Goal: Task Accomplishment & Management: Use online tool/utility

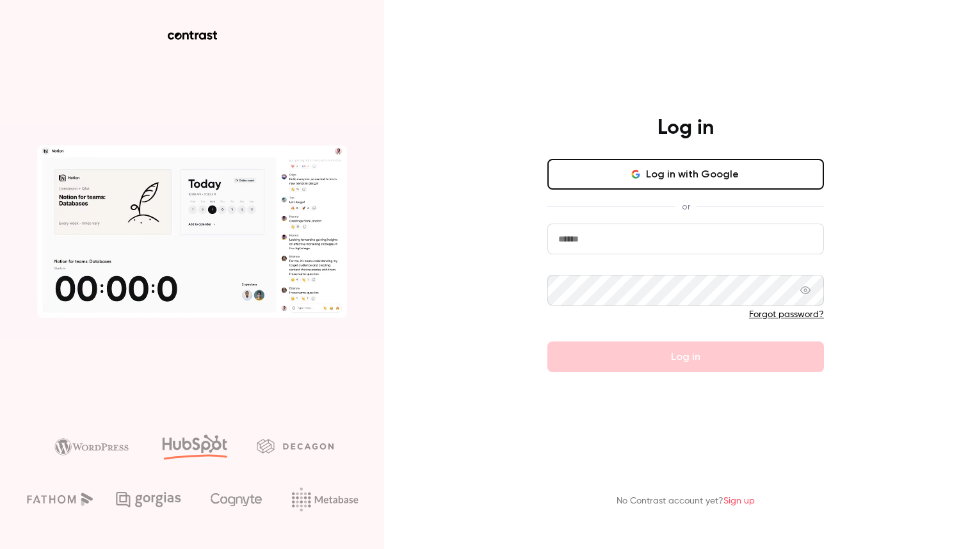
click at [681, 177] on button "Log in with Google" at bounding box center [686, 174] width 277 height 31
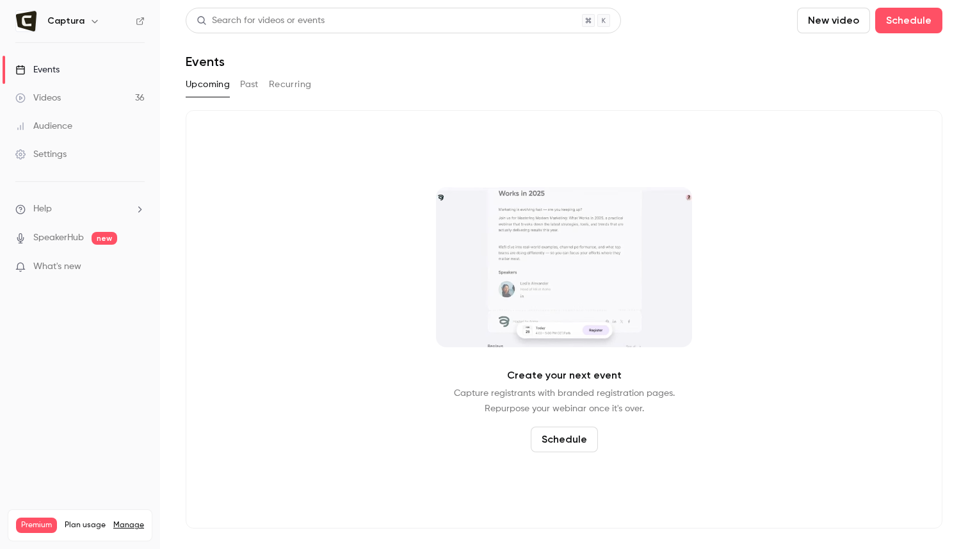
click at [54, 92] on div "Videos" at bounding box center [37, 98] width 45 height 13
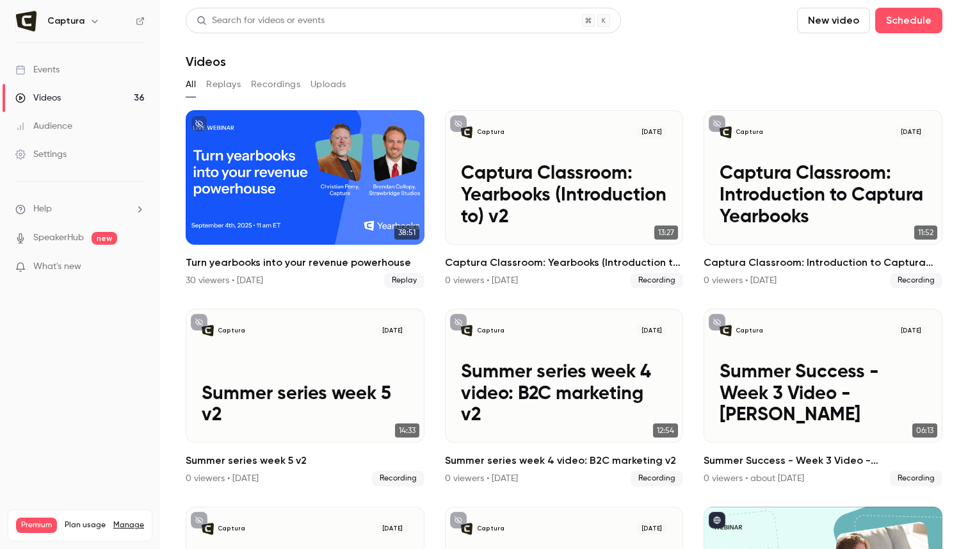
click at [836, 17] on button "New video" at bounding box center [833, 21] width 73 height 26
click at [849, 53] on div "Record" at bounding box center [880, 55] width 97 height 13
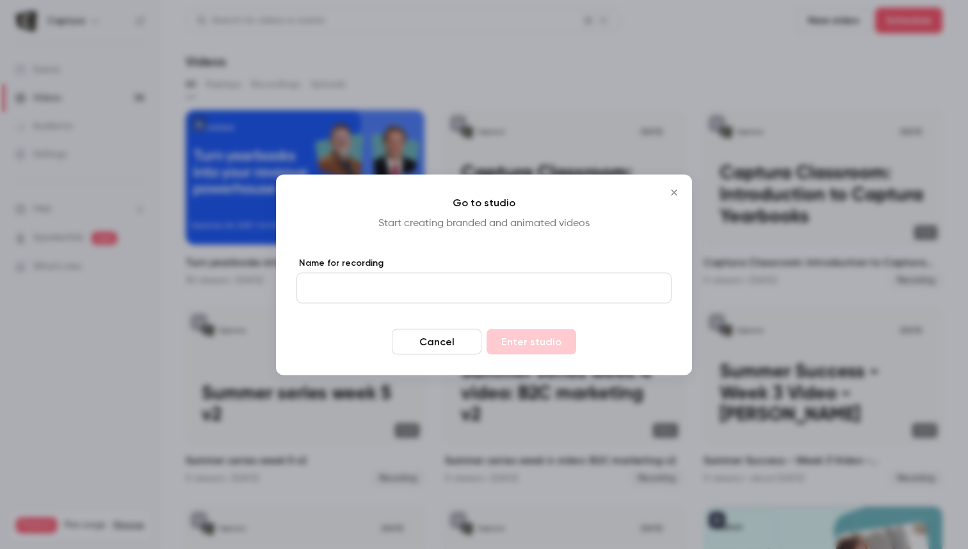
click at [334, 291] on input "Name for recording" at bounding box center [484, 287] width 375 height 31
type input "**********"
click at [547, 337] on button "Enter studio" at bounding box center [532, 342] width 90 height 26
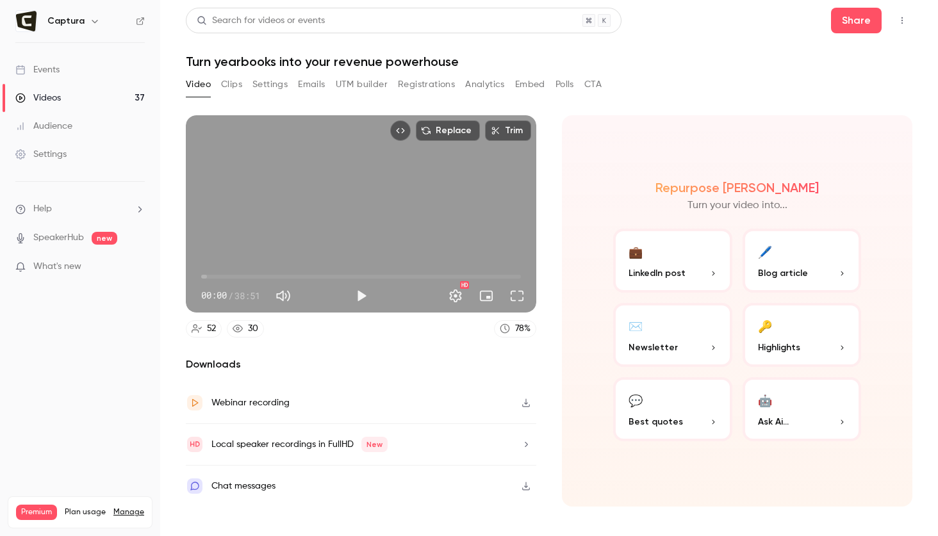
click at [83, 72] on link "Events" at bounding box center [80, 70] width 160 height 28
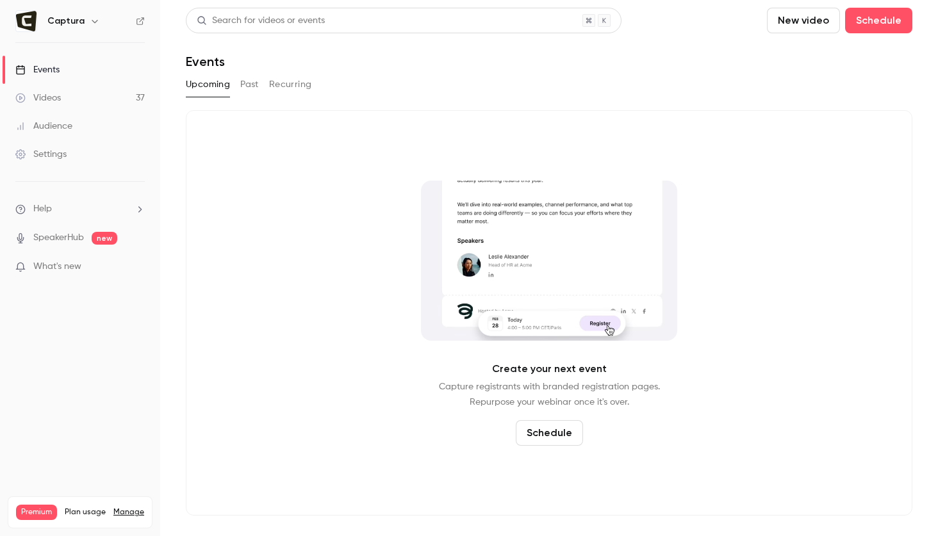
click at [63, 101] on link "Videos 37" at bounding box center [80, 98] width 160 height 28
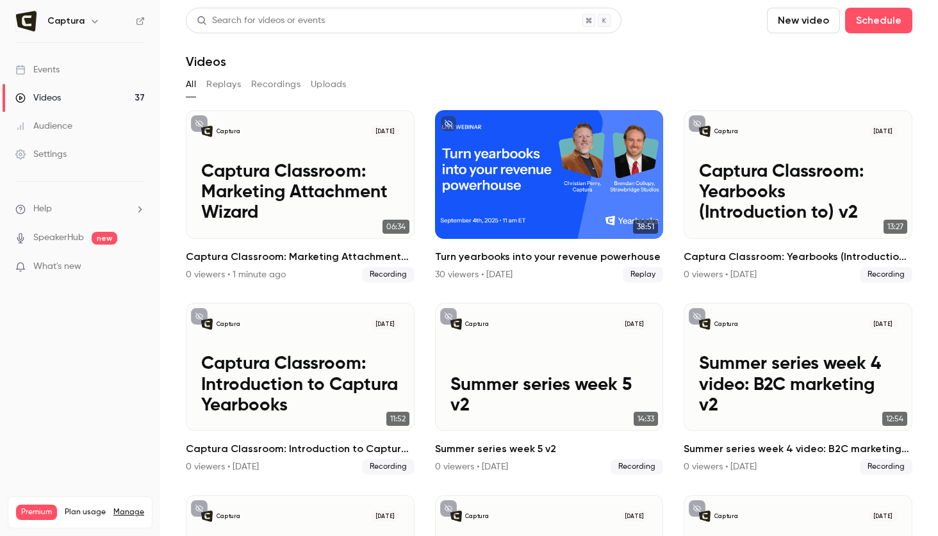
click at [817, 26] on button "New video" at bounding box center [803, 21] width 73 height 26
click at [816, 48] on li "Record" at bounding box center [839, 55] width 138 height 33
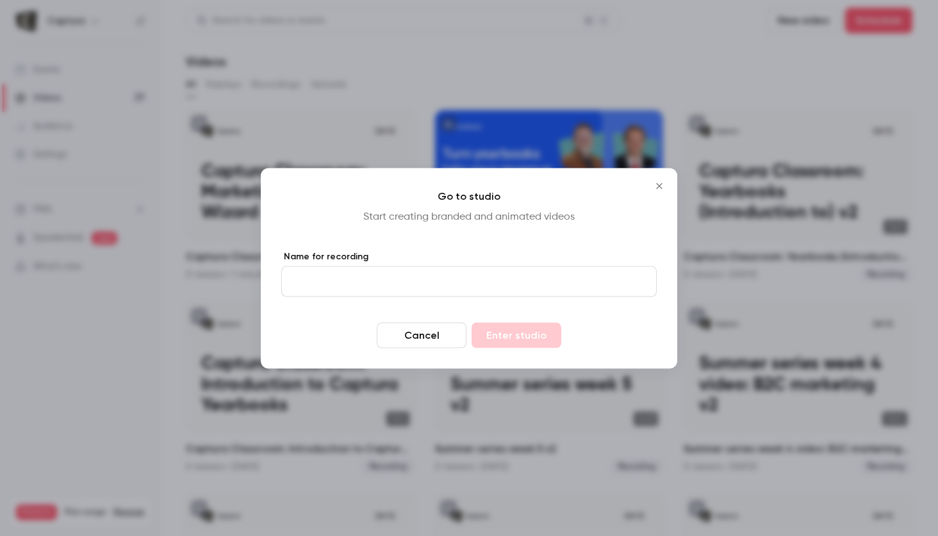
click at [304, 282] on input "Name for recording" at bounding box center [468, 281] width 375 height 31
paste input "**********"
type input "**********"
click at [539, 327] on button "Enter studio" at bounding box center [516, 335] width 90 height 26
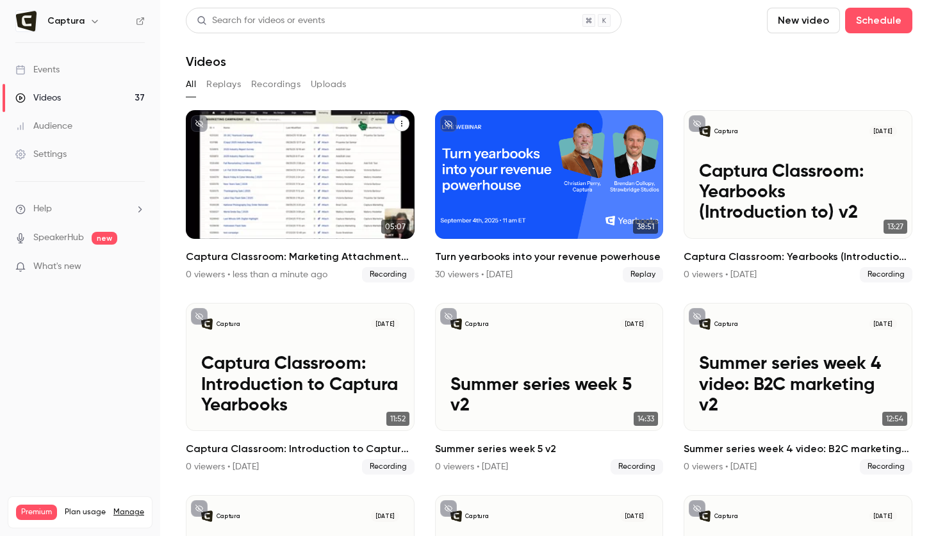
click at [378, 254] on h2 "Captura Classroom: Marketing Attachment Wizard" at bounding box center [300, 256] width 229 height 15
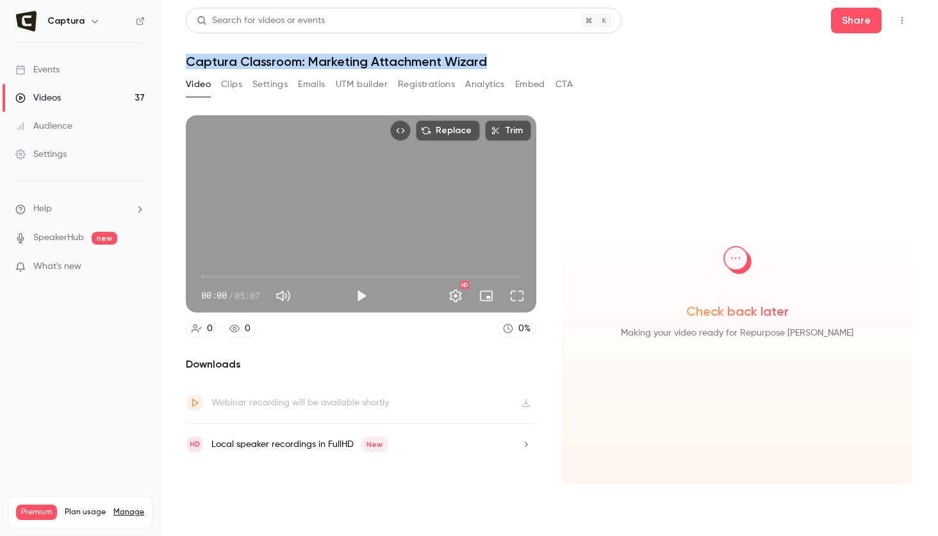
drag, startPoint x: 495, startPoint y: 58, endPoint x: 175, endPoint y: 64, distance: 319.6
click at [175, 63] on main "Search for videos or events Share Captura Classroom: Marketing Attachment Wizar…" at bounding box center [548, 268] width 777 height 536
copy h1 "Captura Classroom: Marketing Attachment Wizard"
click at [75, 102] on link "Videos 37" at bounding box center [80, 98] width 160 height 28
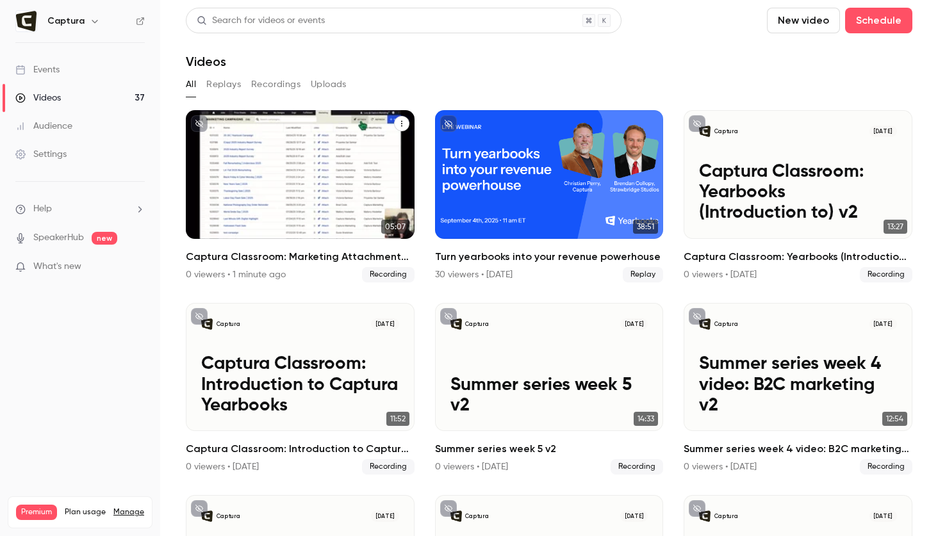
click at [401, 121] on icon "Captura Classroom: Marketing Attachment Wizard" at bounding box center [401, 124] width 1 height 6
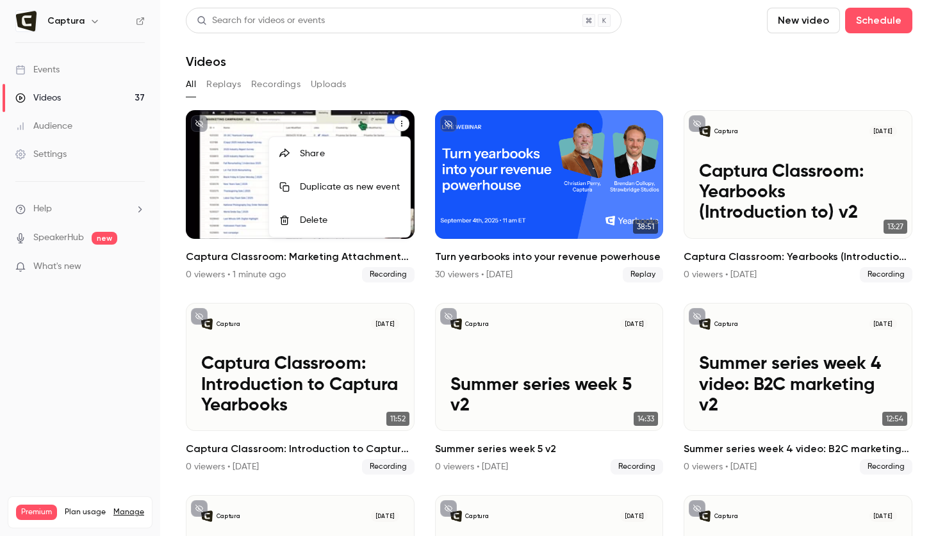
click at [368, 219] on div "Delete" at bounding box center [350, 220] width 100 height 13
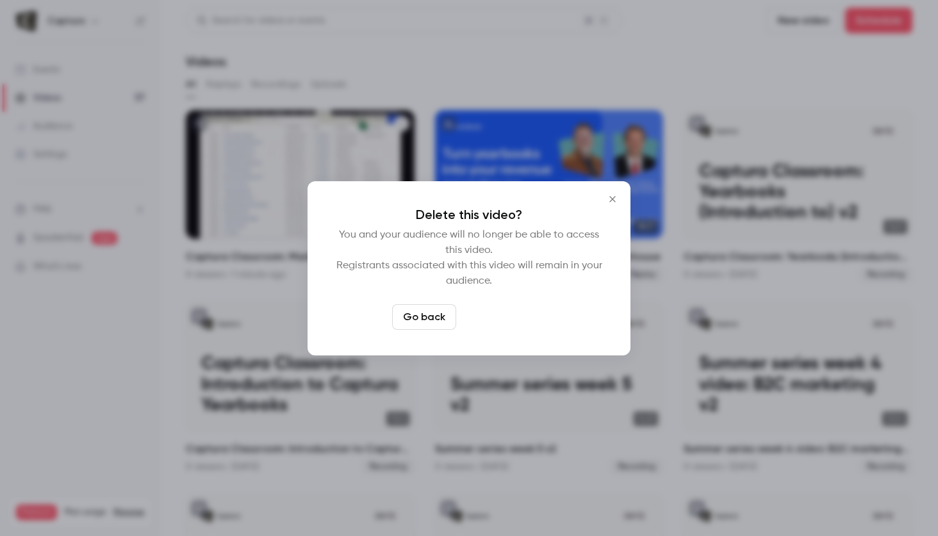
click at [524, 322] on button "Delete video" at bounding box center [503, 317] width 85 height 26
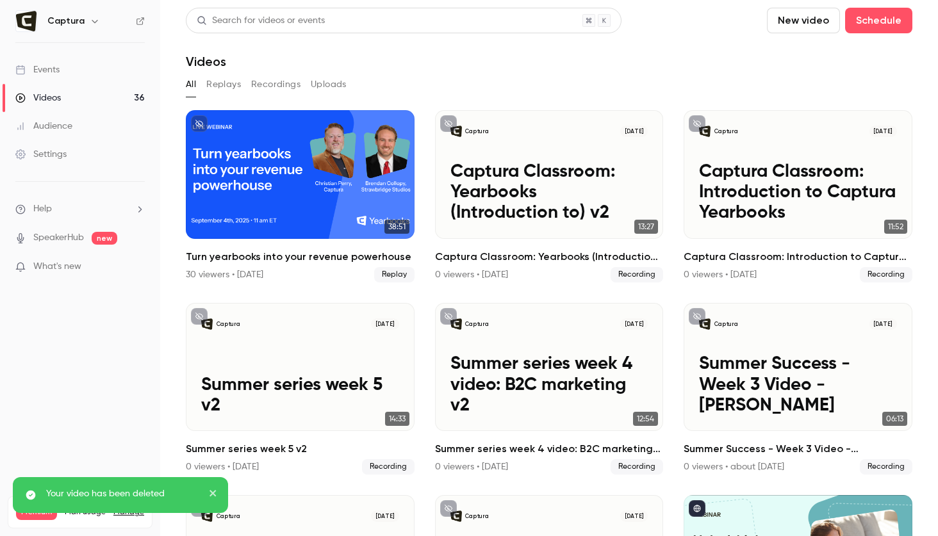
click at [799, 14] on button "New video" at bounding box center [803, 21] width 73 height 26
click at [815, 85] on div "Upload" at bounding box center [849, 89] width 97 height 13
click at [810, 18] on button "New video" at bounding box center [803, 21] width 73 height 26
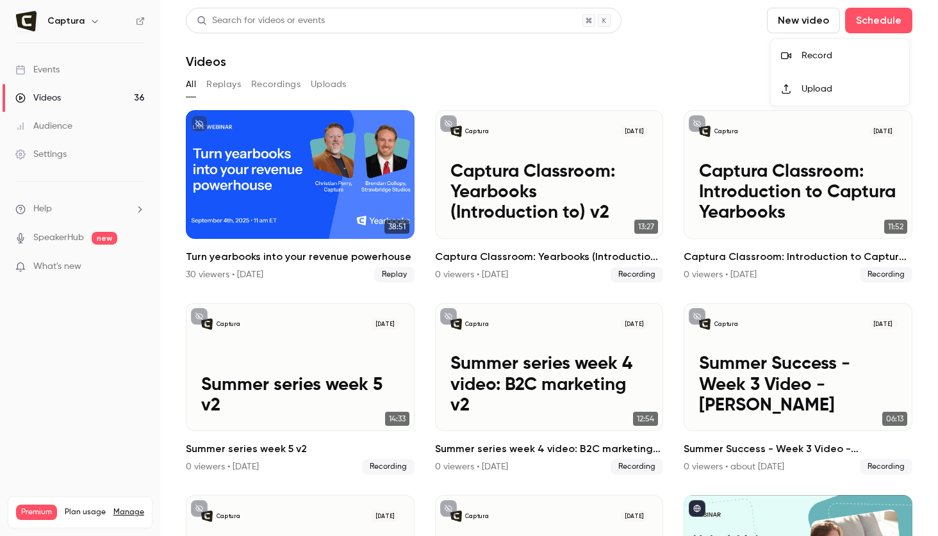
click at [818, 56] on div "Record" at bounding box center [849, 55] width 97 height 13
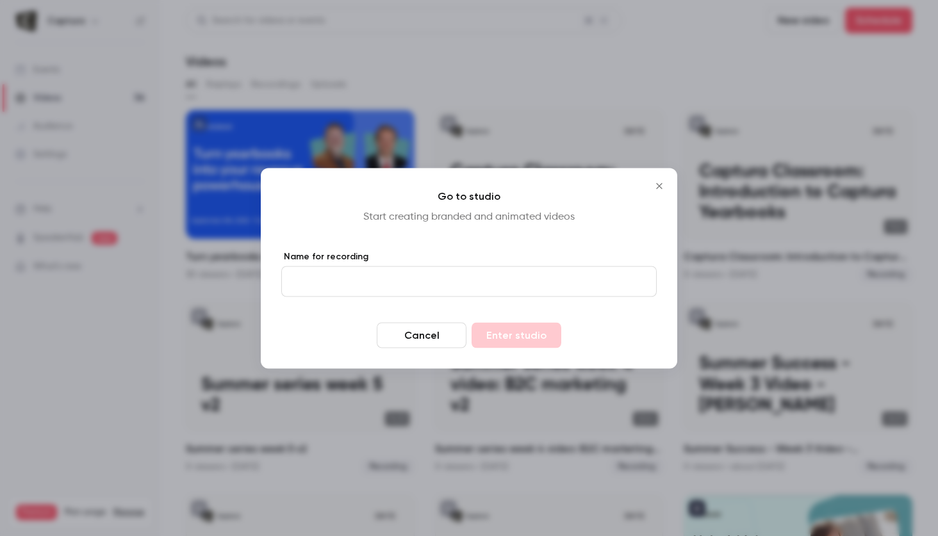
click at [401, 274] on input "Name for recording" at bounding box center [468, 281] width 375 height 31
paste input "**********"
type input "**********"
click at [538, 334] on button "Enter studio" at bounding box center [516, 335] width 90 height 26
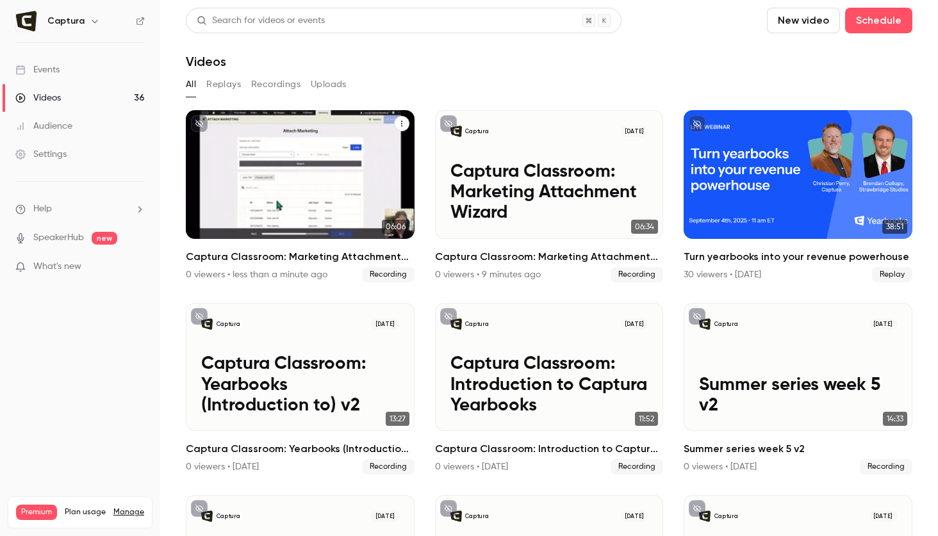
click at [304, 190] on p "Captura Classroom: Marketing Attachment Wizard v2" at bounding box center [300, 192] width 198 height 62
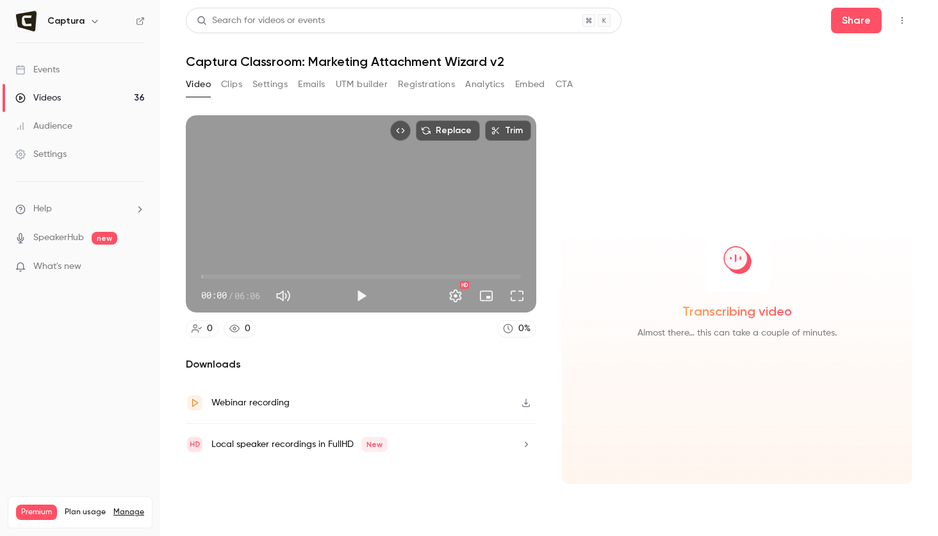
click at [304, 273] on span "00:00" at bounding box center [361, 276] width 320 height 20
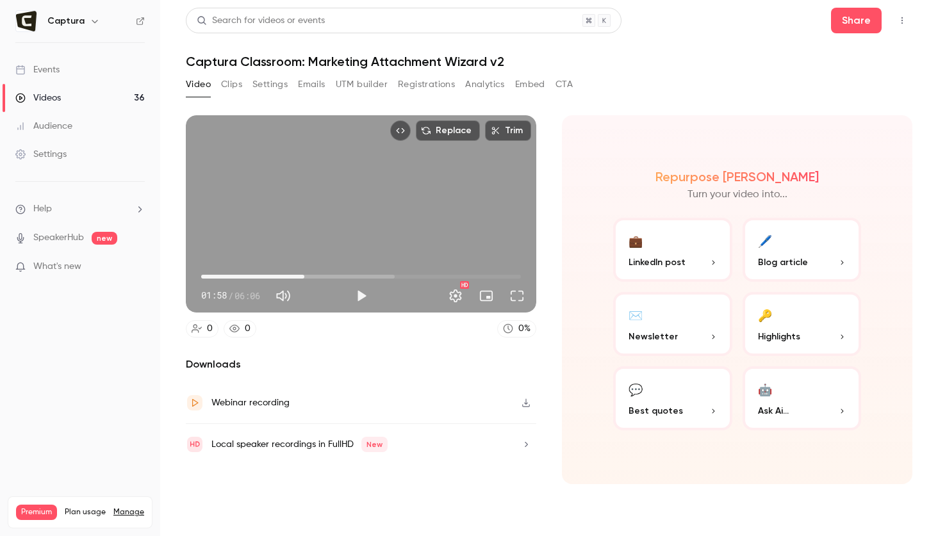
click at [361, 294] on button "Play" at bounding box center [361, 296] width 26 height 26
click at [204, 273] on span "01:59" at bounding box center [361, 276] width 320 height 20
click at [220, 272] on span "00:04" at bounding box center [361, 276] width 320 height 20
click at [237, 272] on span "00:41" at bounding box center [361, 276] width 320 height 20
click at [248, 273] on span "00:54" at bounding box center [361, 276] width 320 height 20
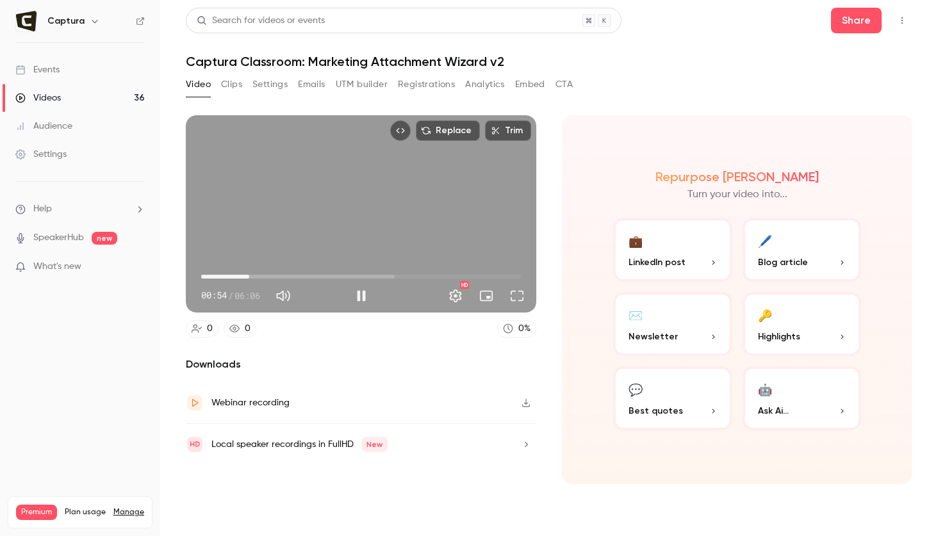
click at [259, 273] on span "00:54" at bounding box center [361, 276] width 320 height 20
click at [276, 273] on span "01:26" at bounding box center [361, 276] width 320 height 20
click at [293, 273] on span "01:26" at bounding box center [361, 276] width 320 height 20
click at [361, 290] on button "Pause" at bounding box center [361, 296] width 26 height 26
type input "*****"
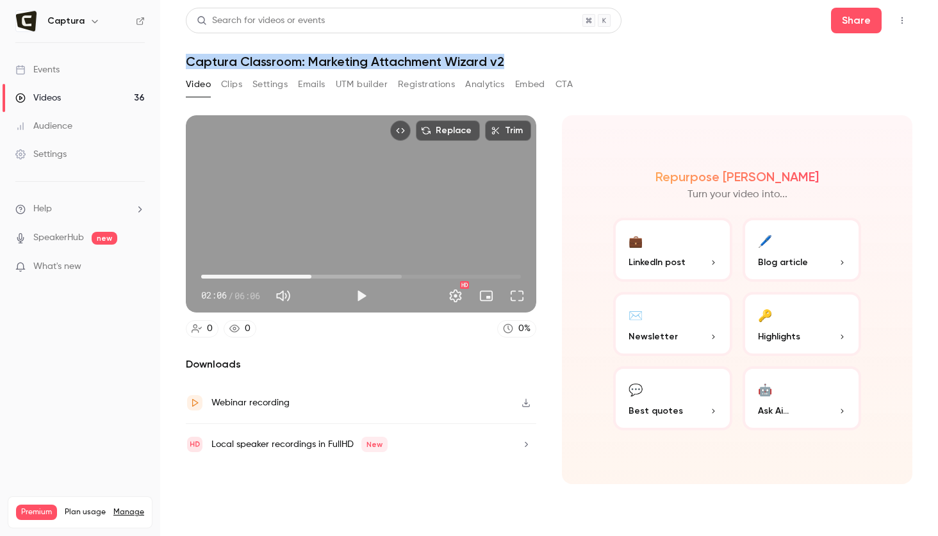
drag, startPoint x: 529, startPoint y: 59, endPoint x: 175, endPoint y: 55, distance: 353.5
click at [175, 54] on main "Search for videos or events Share Captura Classroom: Marketing Attachment Wizar…" at bounding box center [548, 268] width 777 height 536
copy h1 "Captura Classroom: Marketing Attachment Wizard v2"
click at [55, 95] on div "Videos" at bounding box center [37, 98] width 45 height 13
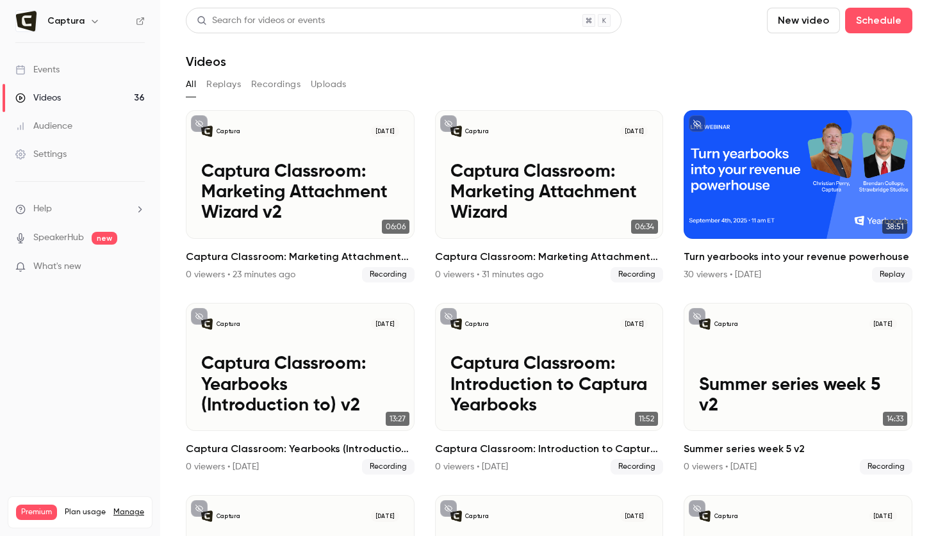
click at [818, 23] on button "New video" at bounding box center [803, 21] width 73 height 26
click at [813, 56] on div "Record" at bounding box center [849, 55] width 97 height 13
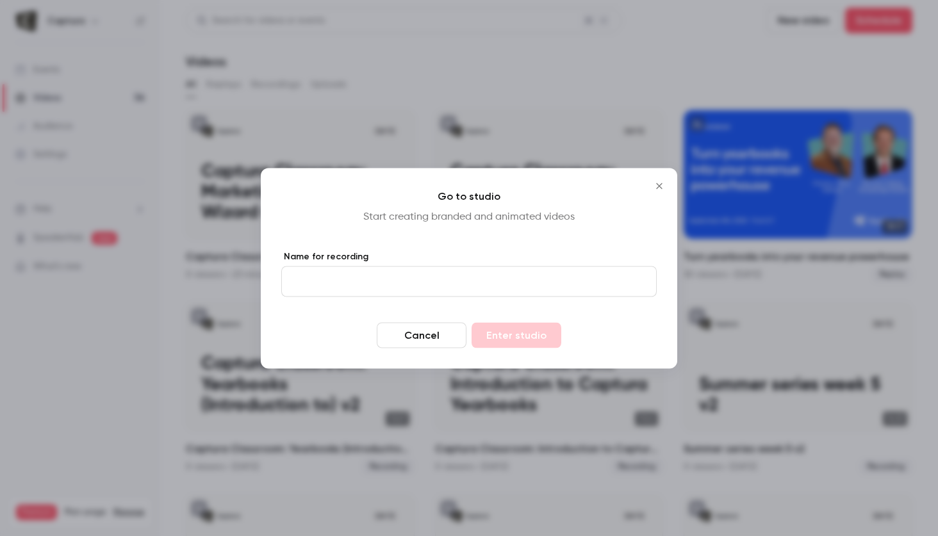
click at [359, 276] on input "Name for recording" at bounding box center [468, 281] width 375 height 31
paste input "**********"
type input "**********"
click at [524, 335] on button "Enter studio" at bounding box center [516, 335] width 90 height 26
